Goal: Navigation & Orientation: Find specific page/section

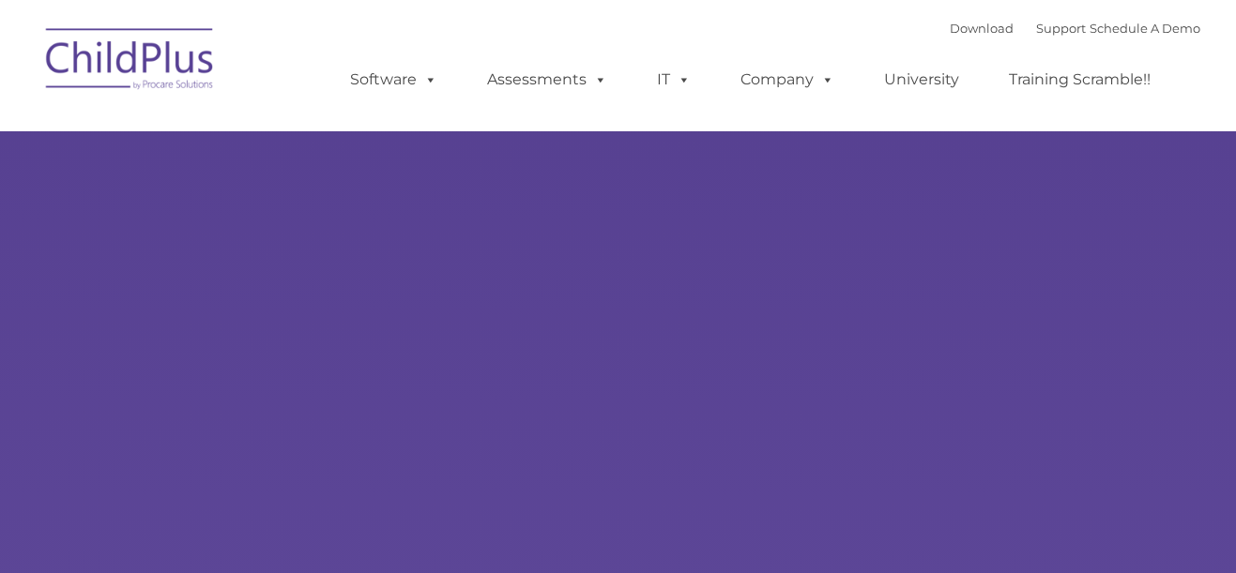
type input ""
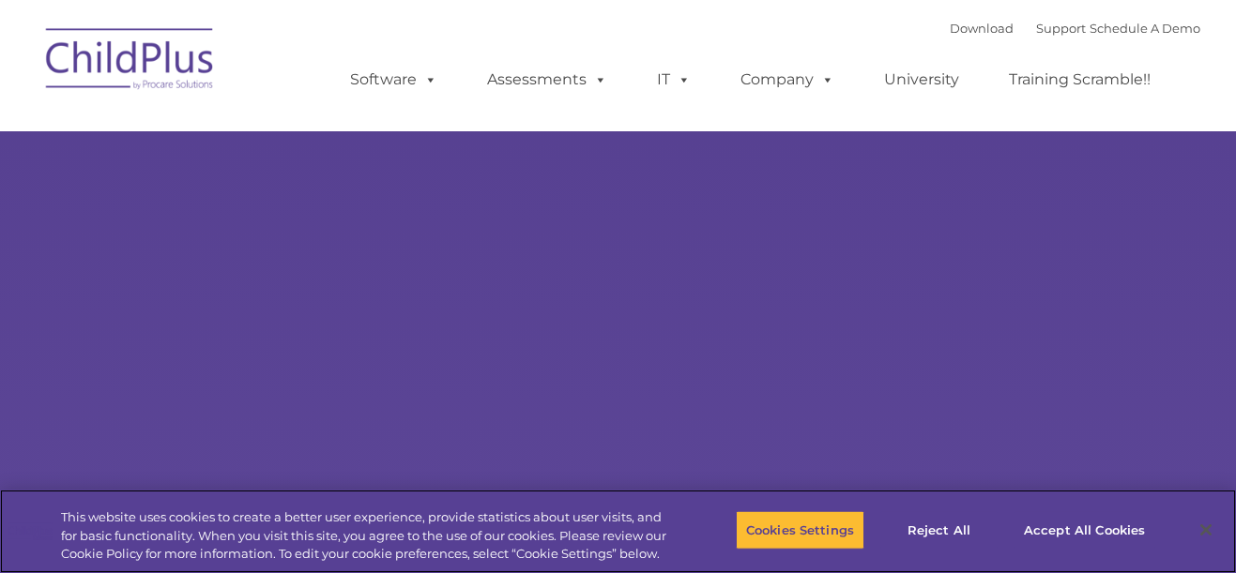
select select "MEDIUM"
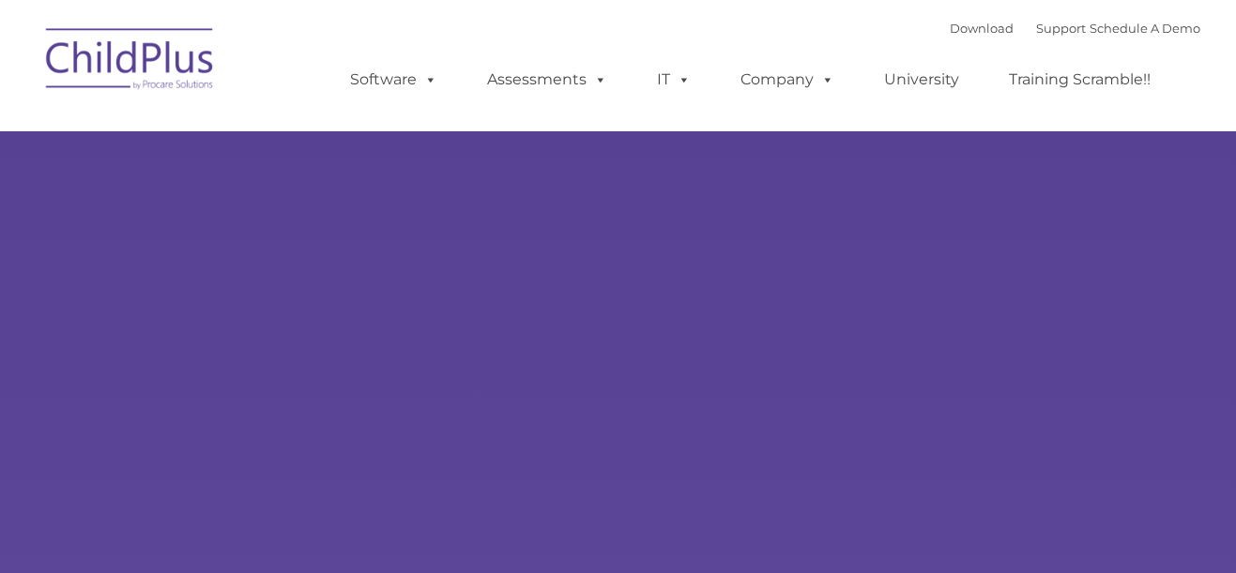
type input ""
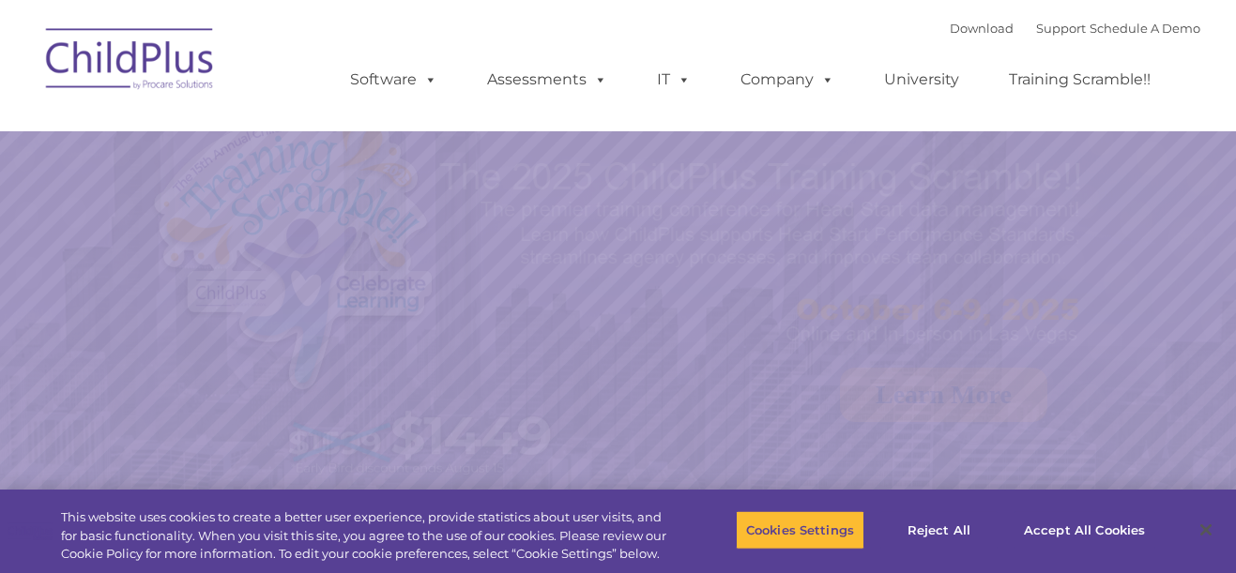
select select "MEDIUM"
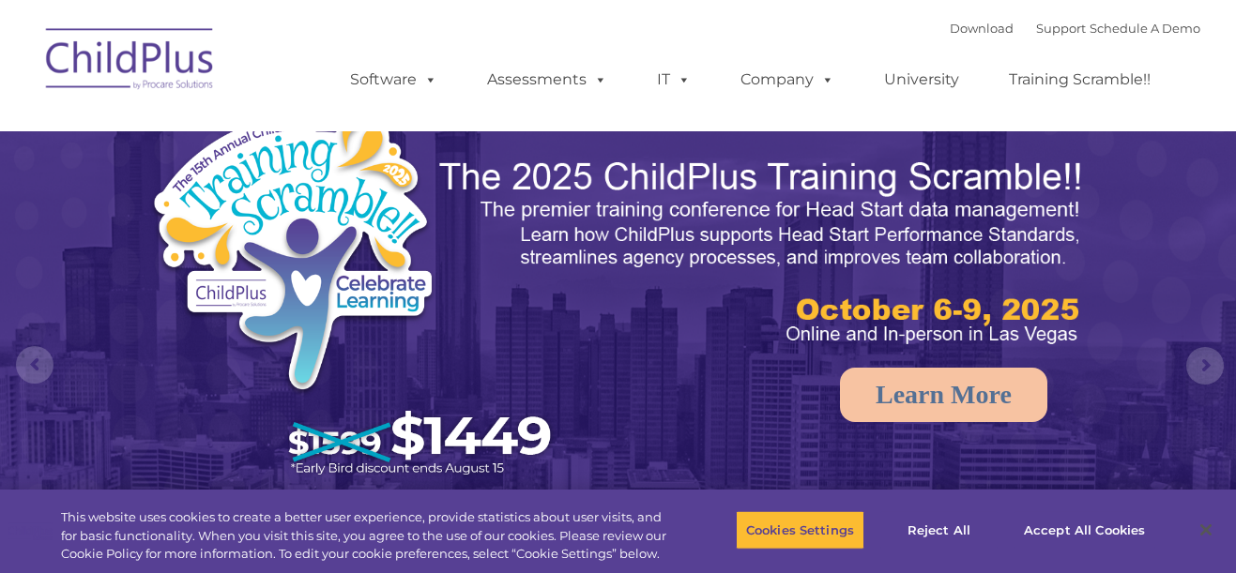
click at [147, 60] on img at bounding box center [131, 62] width 188 height 94
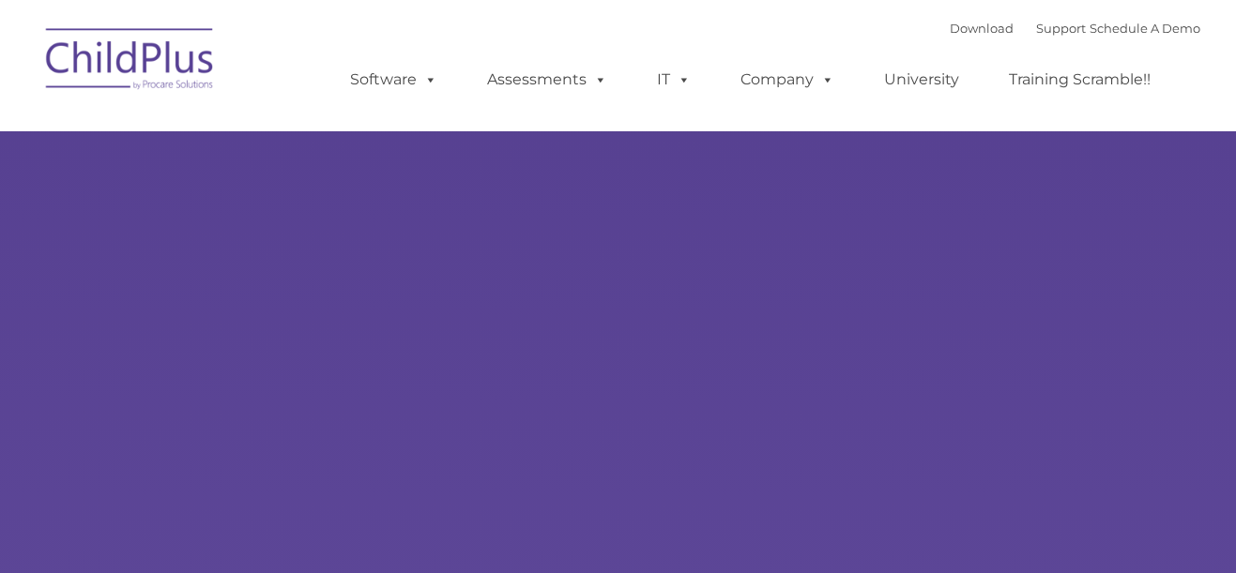
type input ""
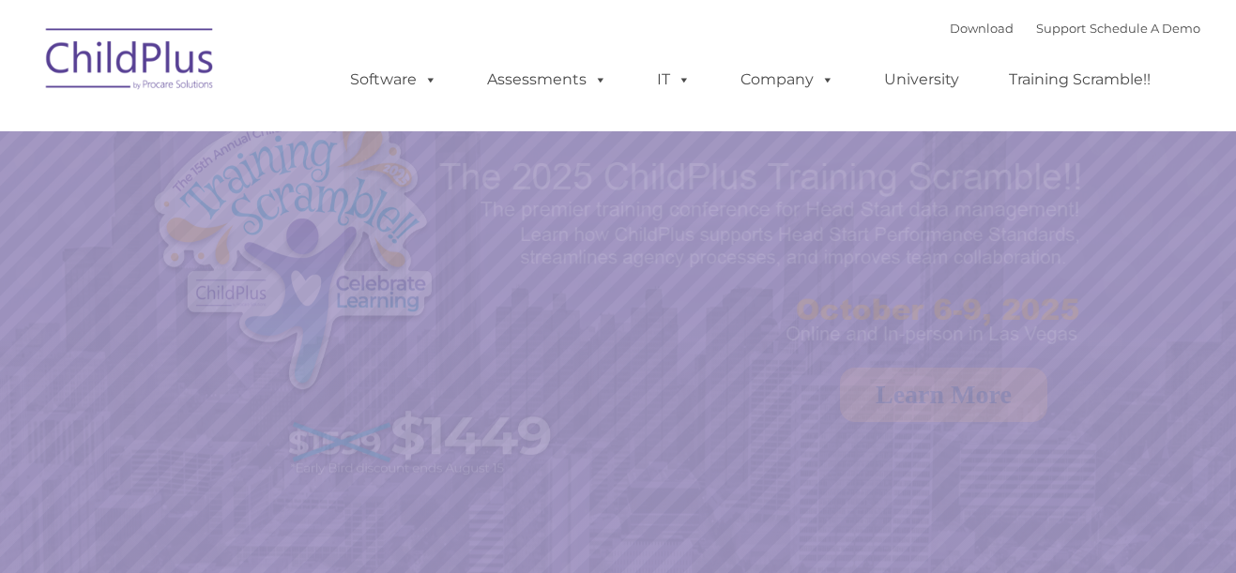
select select "MEDIUM"
